Goal: Transaction & Acquisition: Subscribe to service/newsletter

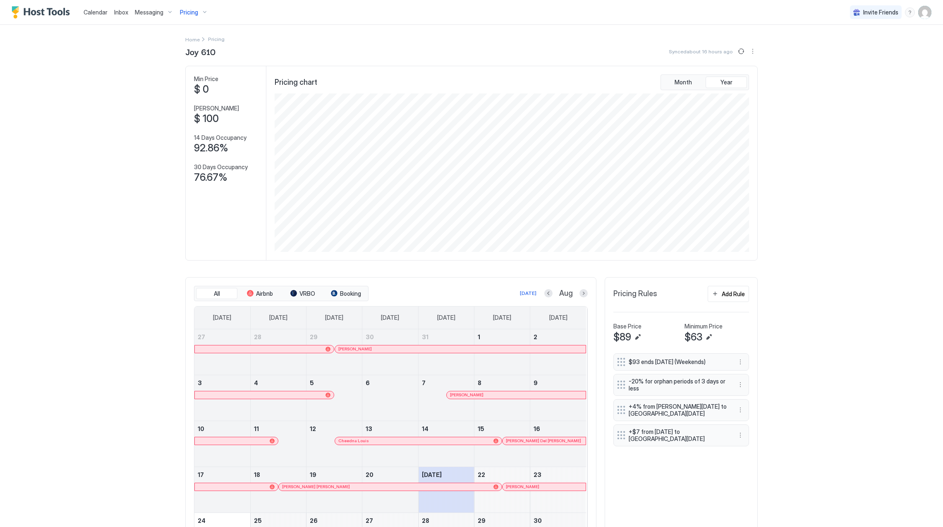
scroll to position [159, 476]
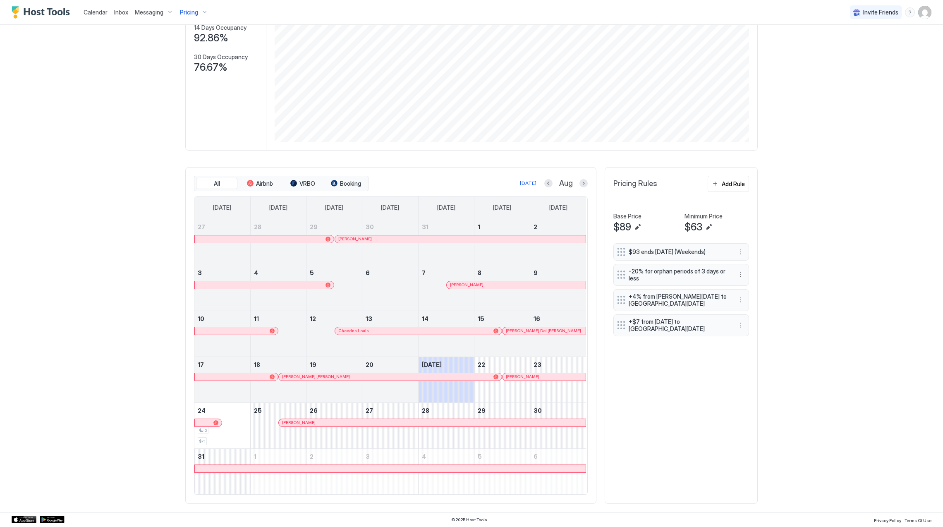
click at [180, 9] on span "Pricing" at bounding box center [189, 12] width 18 height 7
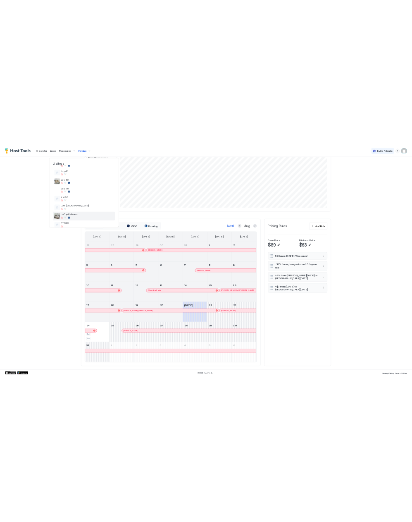
scroll to position [165, 0]
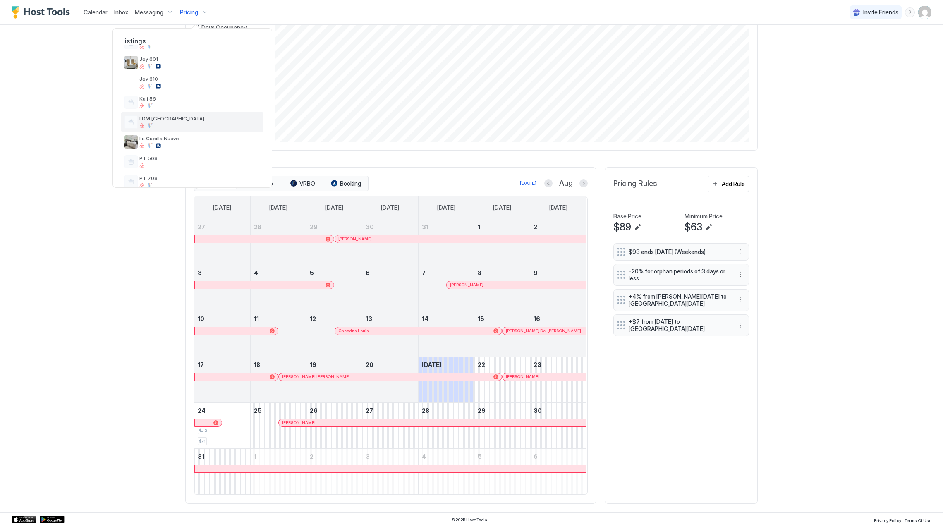
click at [194, 130] on div "LDM [GEOGRAPHIC_DATA]" at bounding box center [192, 122] width 142 height 20
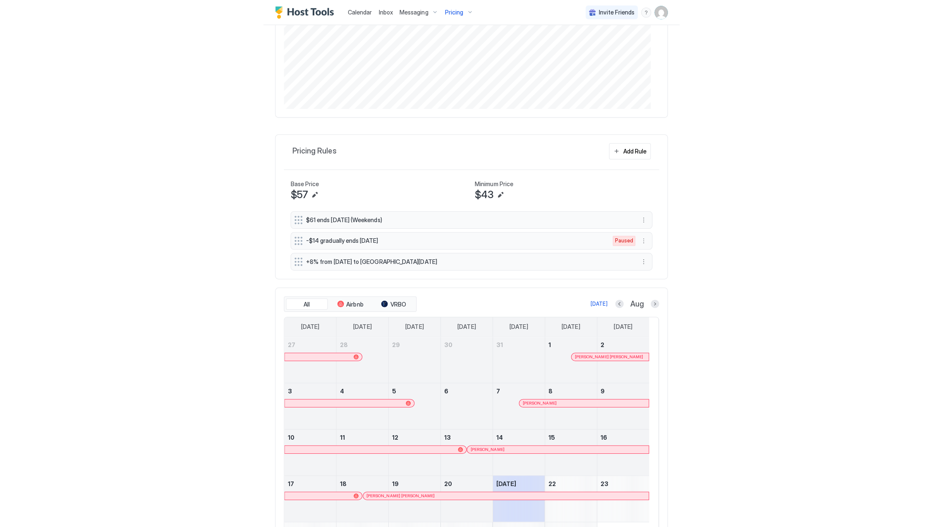
scroll to position [306, 0]
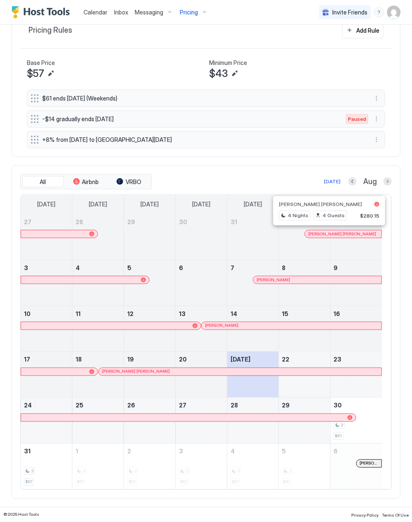
click at [326, 235] on div at bounding box center [326, 234] width 7 height 7
click at [321, 276] on div "[PERSON_NAME]" at bounding box center [317, 279] width 128 height 7
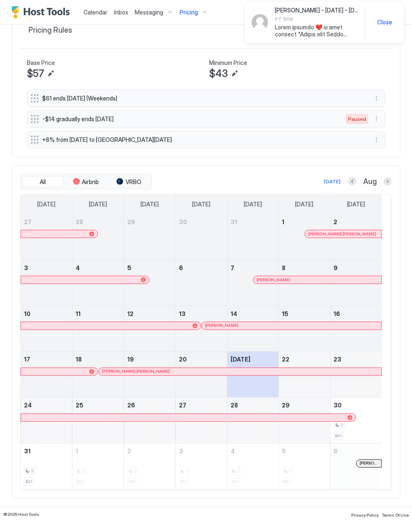
click at [305, 326] on div at bounding box center [304, 326] width 7 height 7
click at [301, 369] on div at bounding box center [301, 371] width 7 height 7
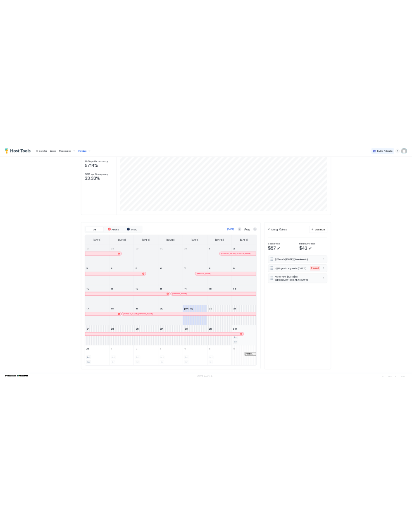
scroll to position [112, 0]
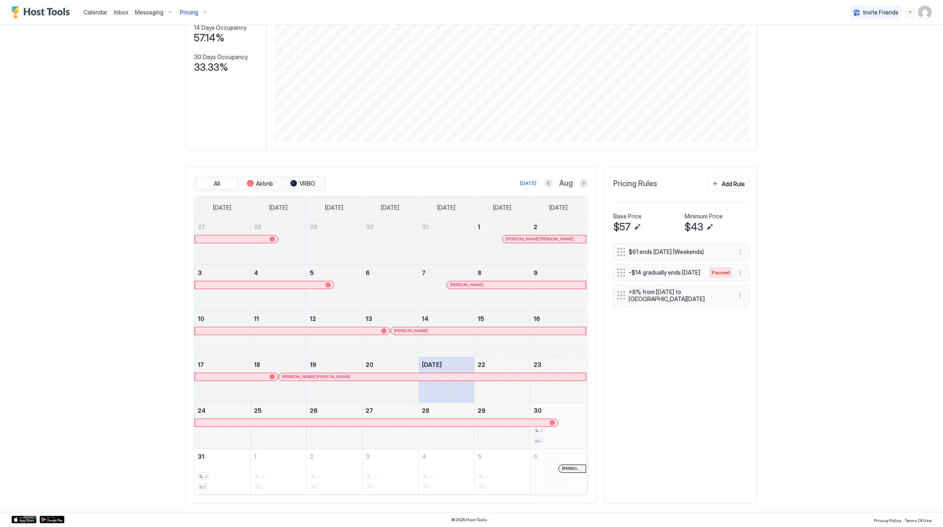
click at [566, 440] on div "2 $61" at bounding box center [557, 425] width 49 height 39
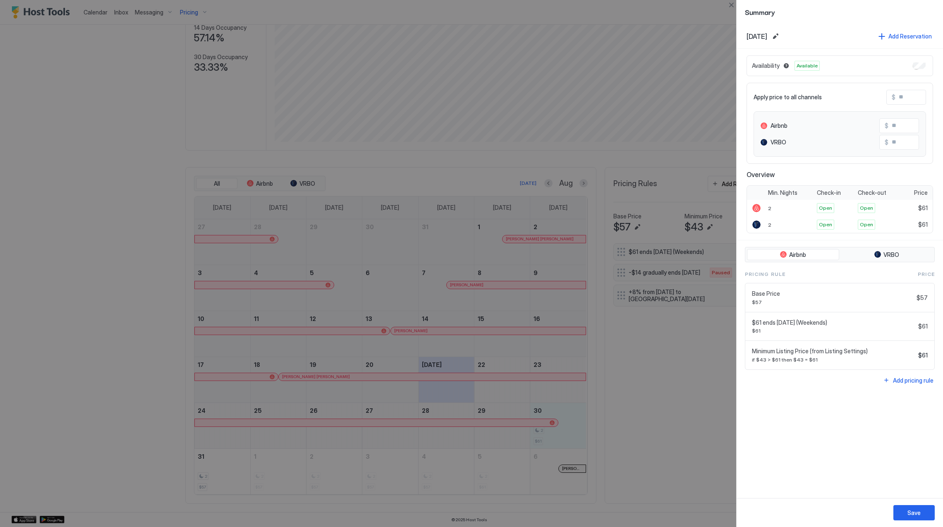
click at [672, 419] on div at bounding box center [471, 263] width 943 height 527
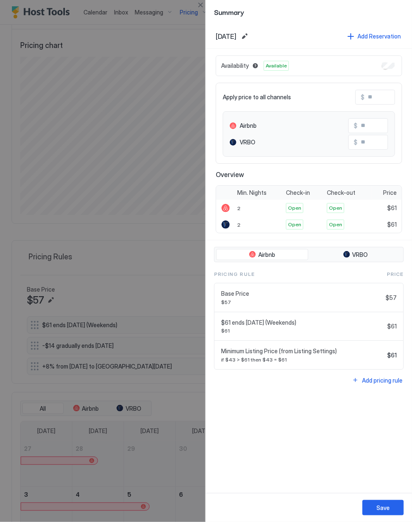
scroll to position [413396, 413154]
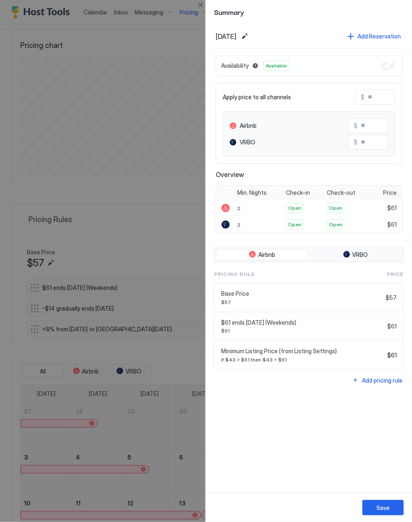
click at [149, 234] on div at bounding box center [206, 261] width 412 height 522
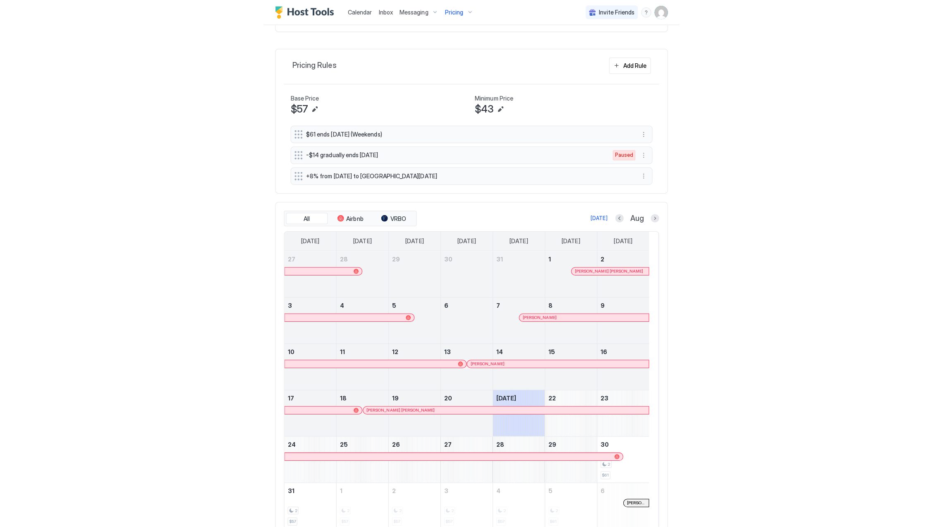
scroll to position [306, 0]
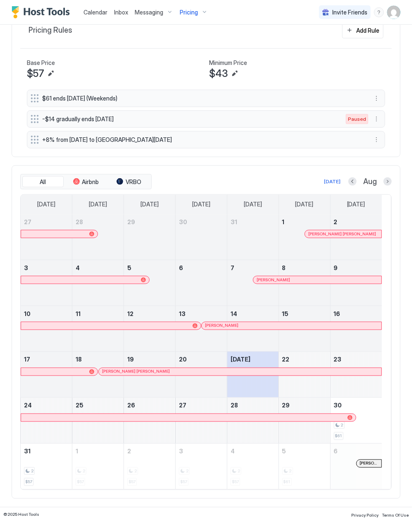
click at [322, 233] on div at bounding box center [321, 234] width 7 height 7
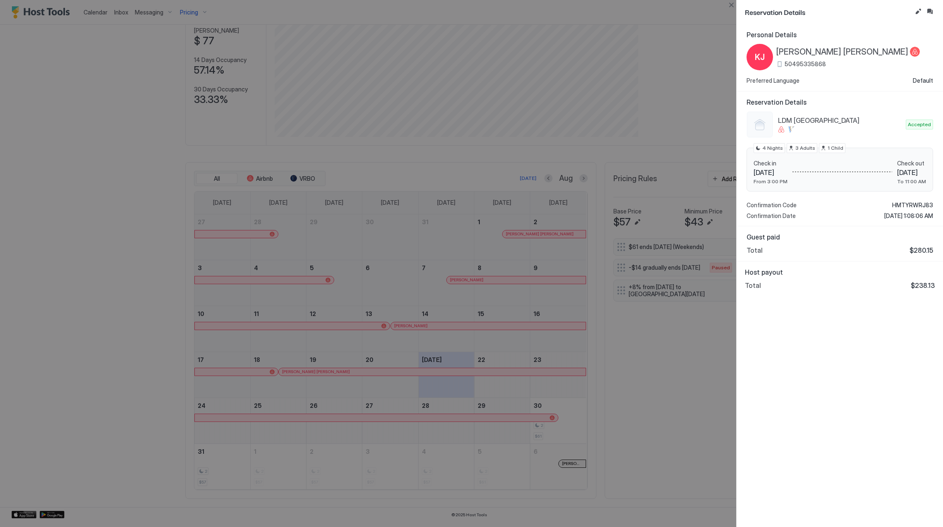
scroll to position [159, 476]
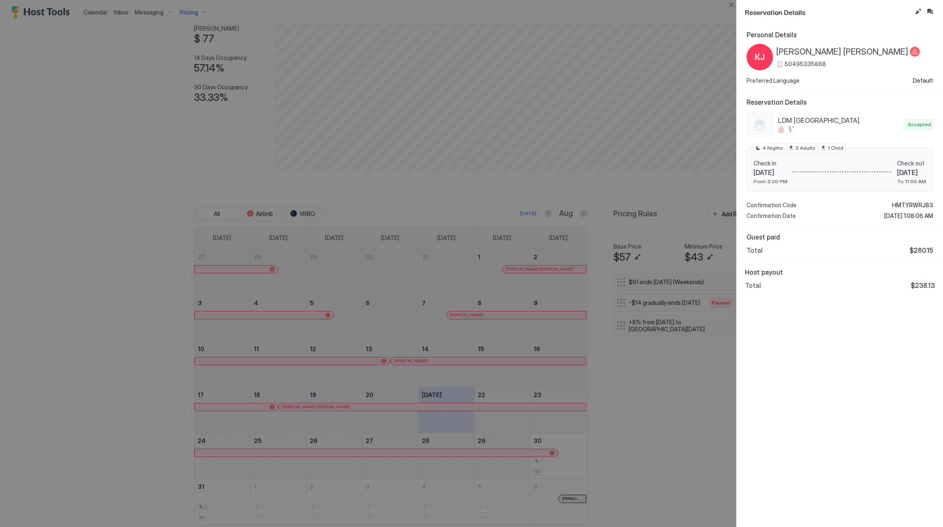
click at [576, 232] on div at bounding box center [471, 263] width 943 height 527
drag, startPoint x: 541, startPoint y: 406, endPoint x: 515, endPoint y: 280, distance: 128.3
click at [537, 391] on div at bounding box center [471, 263] width 943 height 527
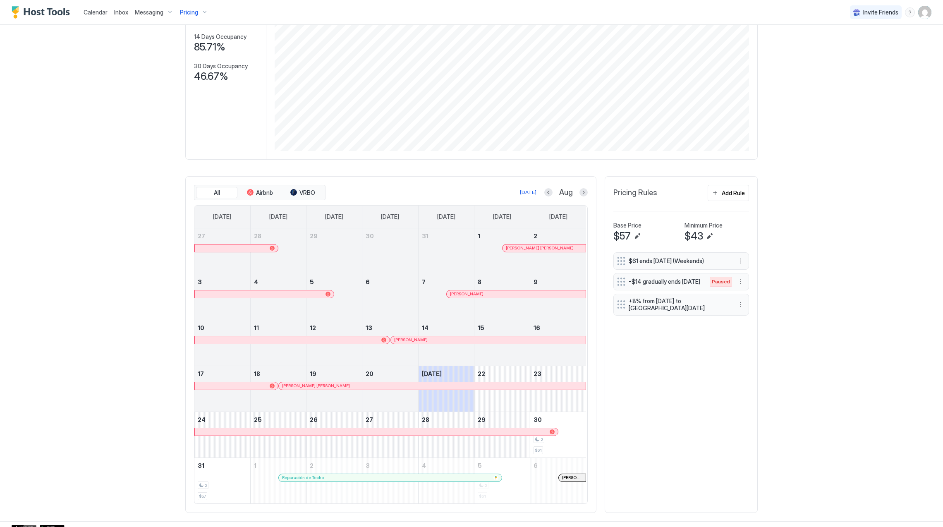
scroll to position [112, 0]
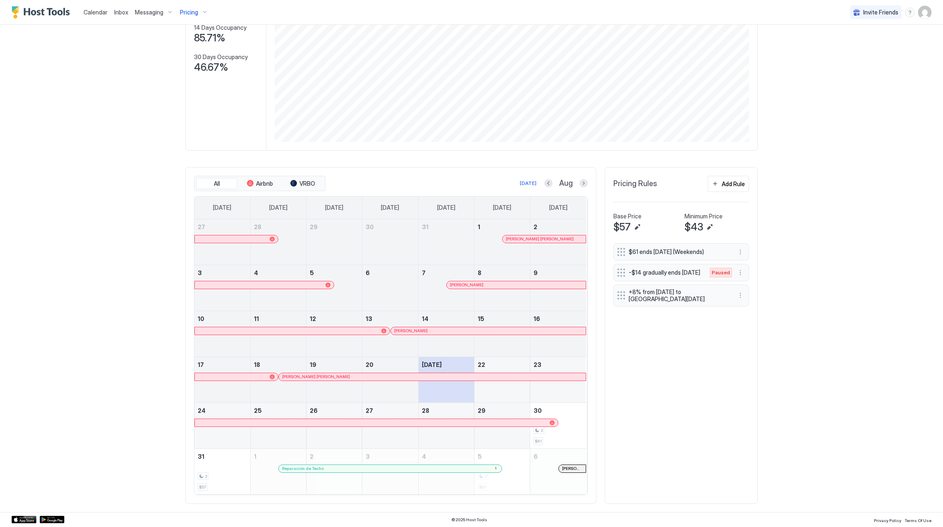
click at [350, 374] on div at bounding box center [353, 376] width 7 height 7
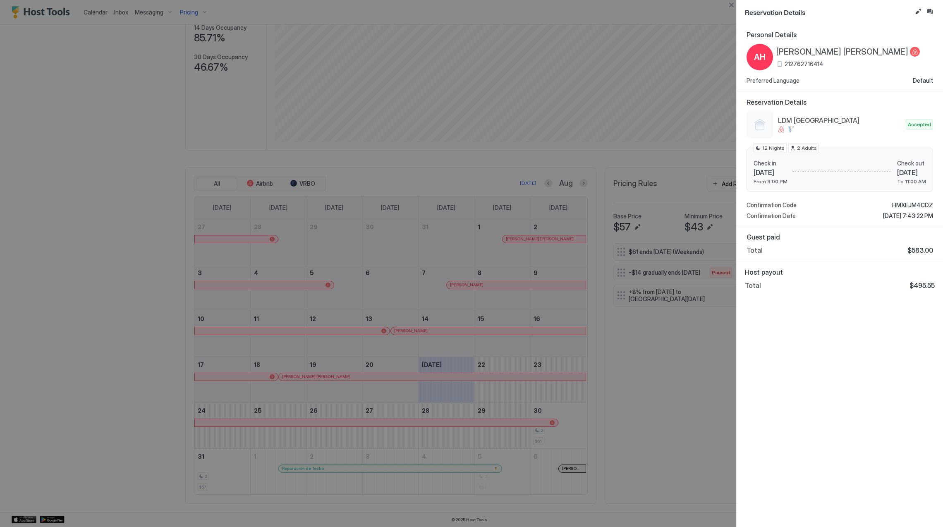
click at [684, 342] on div at bounding box center [471, 263] width 943 height 527
